Goal: Check status: Check status

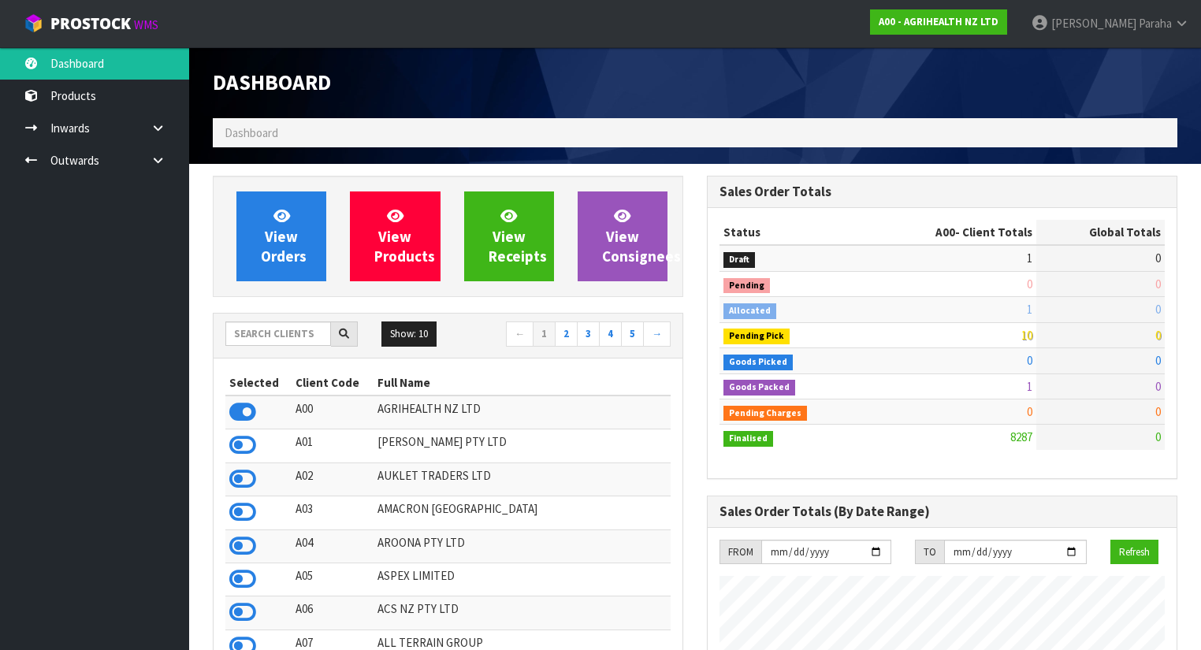
scroll to position [1188, 494]
click at [262, 337] on input "text" at bounding box center [278, 333] width 106 height 24
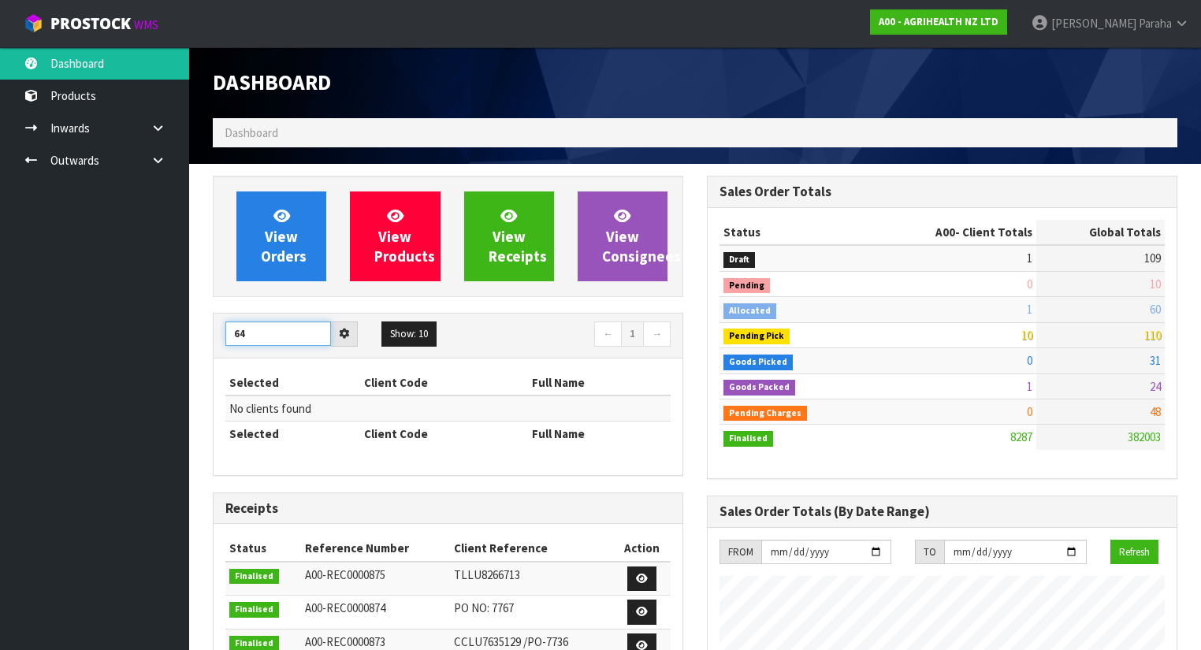
type input "6"
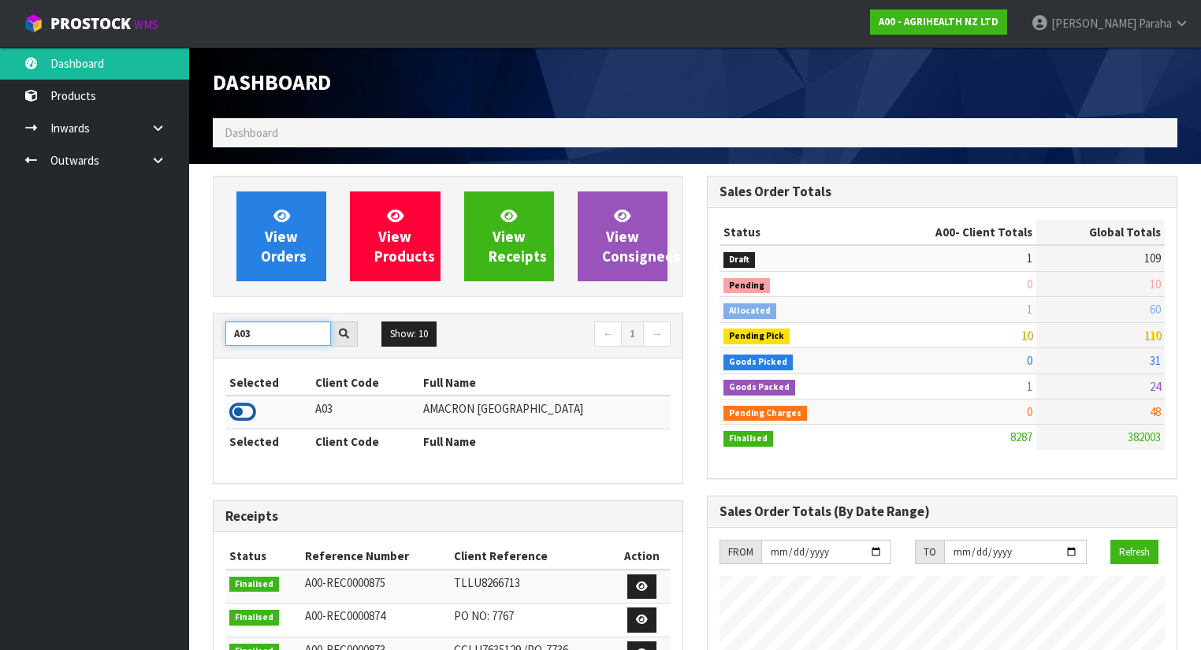
type input "A03"
click at [247, 411] on icon at bounding box center [242, 412] width 27 height 24
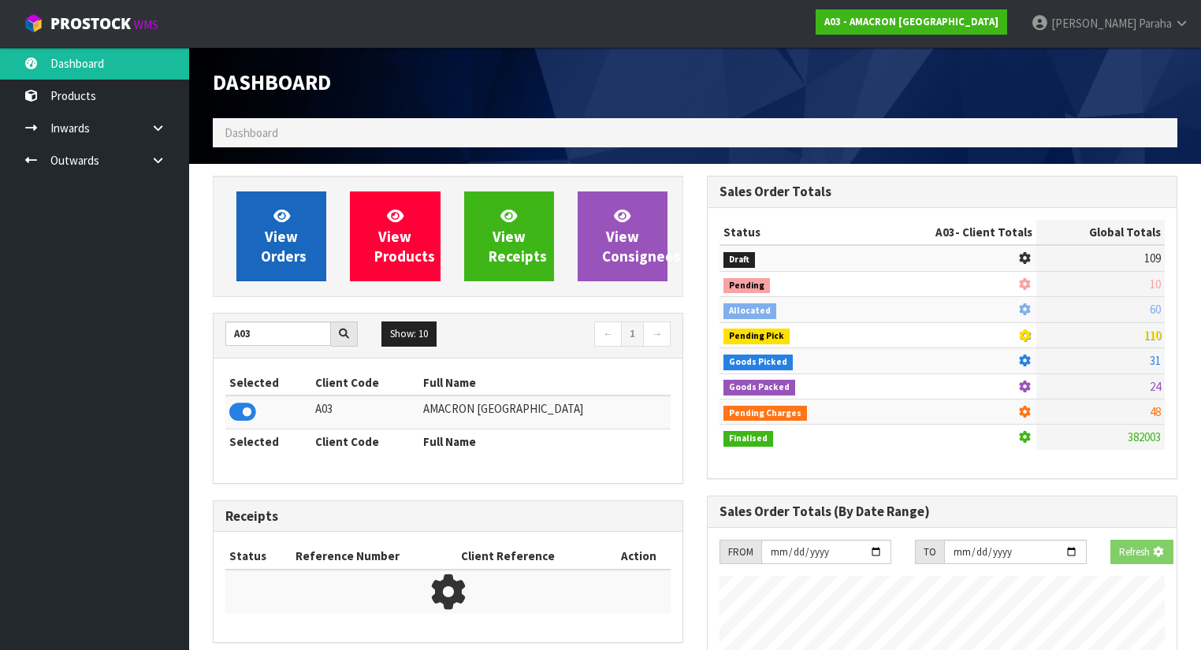
scroll to position [786939, 787425]
click at [307, 272] on link "View Orders" at bounding box center [281, 236] width 90 height 90
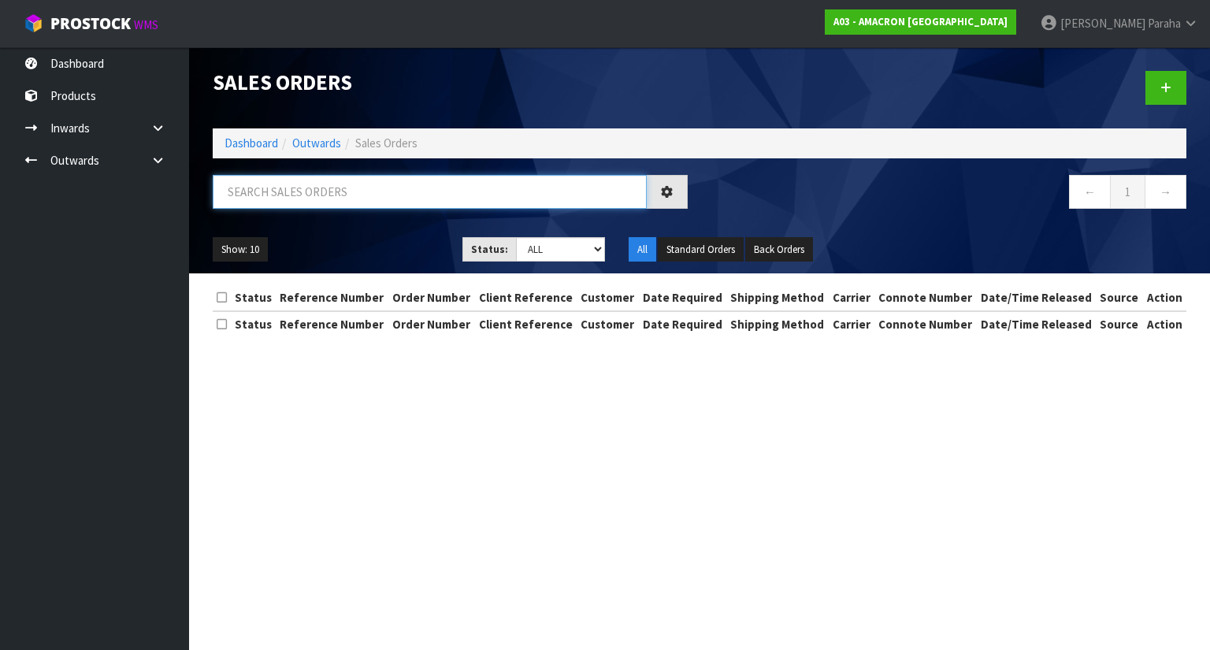
click at [274, 188] on input "text" at bounding box center [430, 192] width 434 height 34
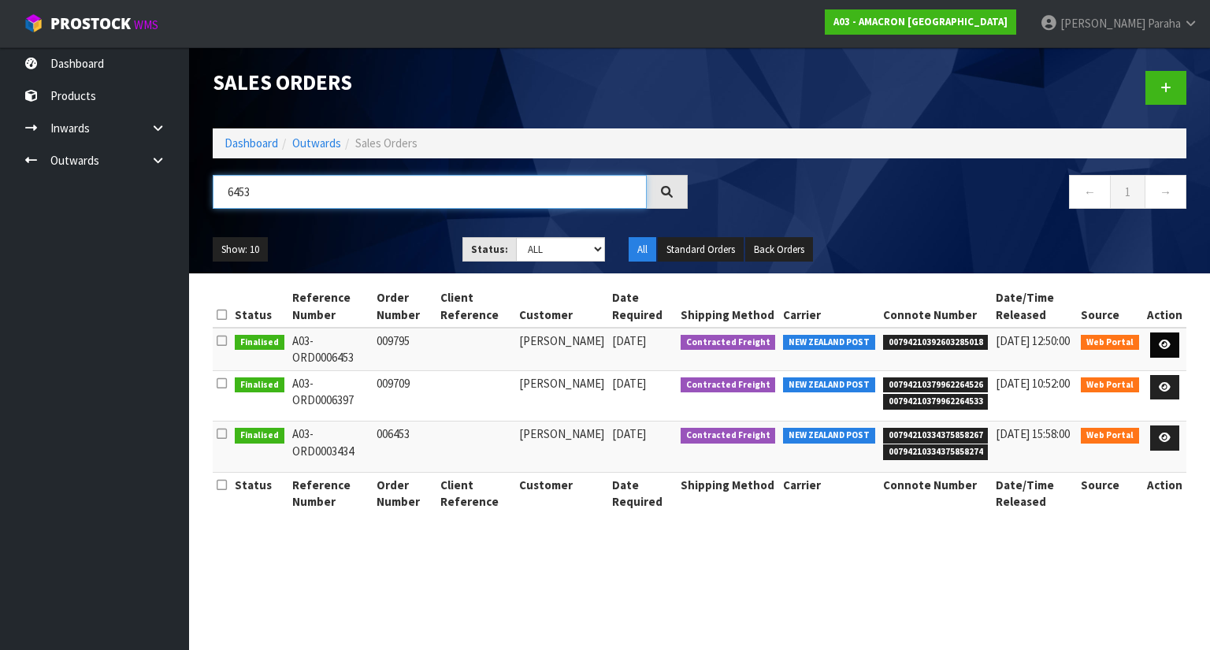
type input "6453"
click at [1172, 347] on link at bounding box center [1164, 345] width 29 height 25
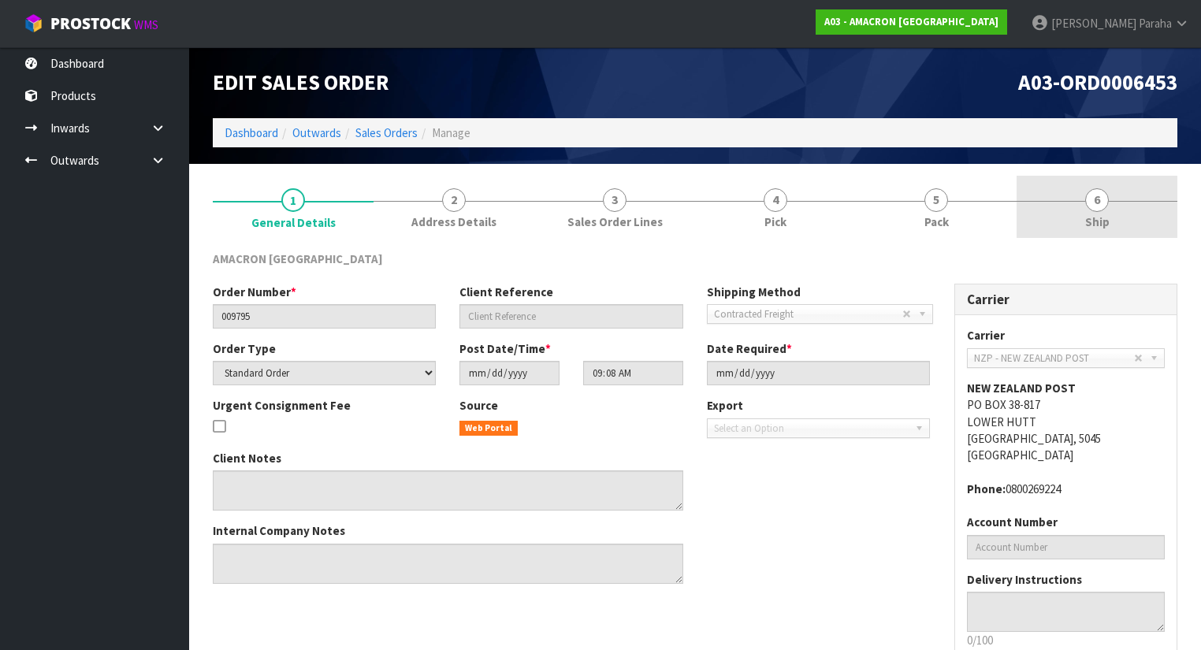
click at [1100, 199] on span "6" at bounding box center [1097, 200] width 24 height 24
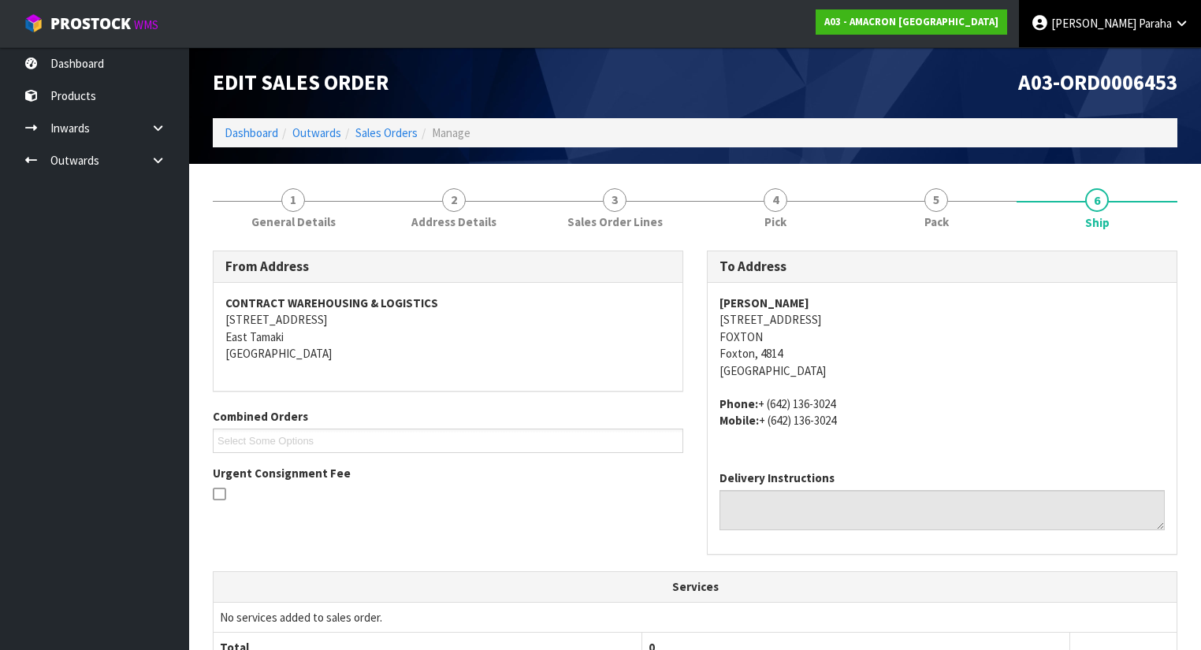
click at [1157, 35] on link "[PERSON_NAME]" at bounding box center [1110, 23] width 182 height 47
click at [1128, 60] on link "Logout" at bounding box center [1138, 62] width 124 height 21
